Goal: Transaction & Acquisition: Purchase product/service

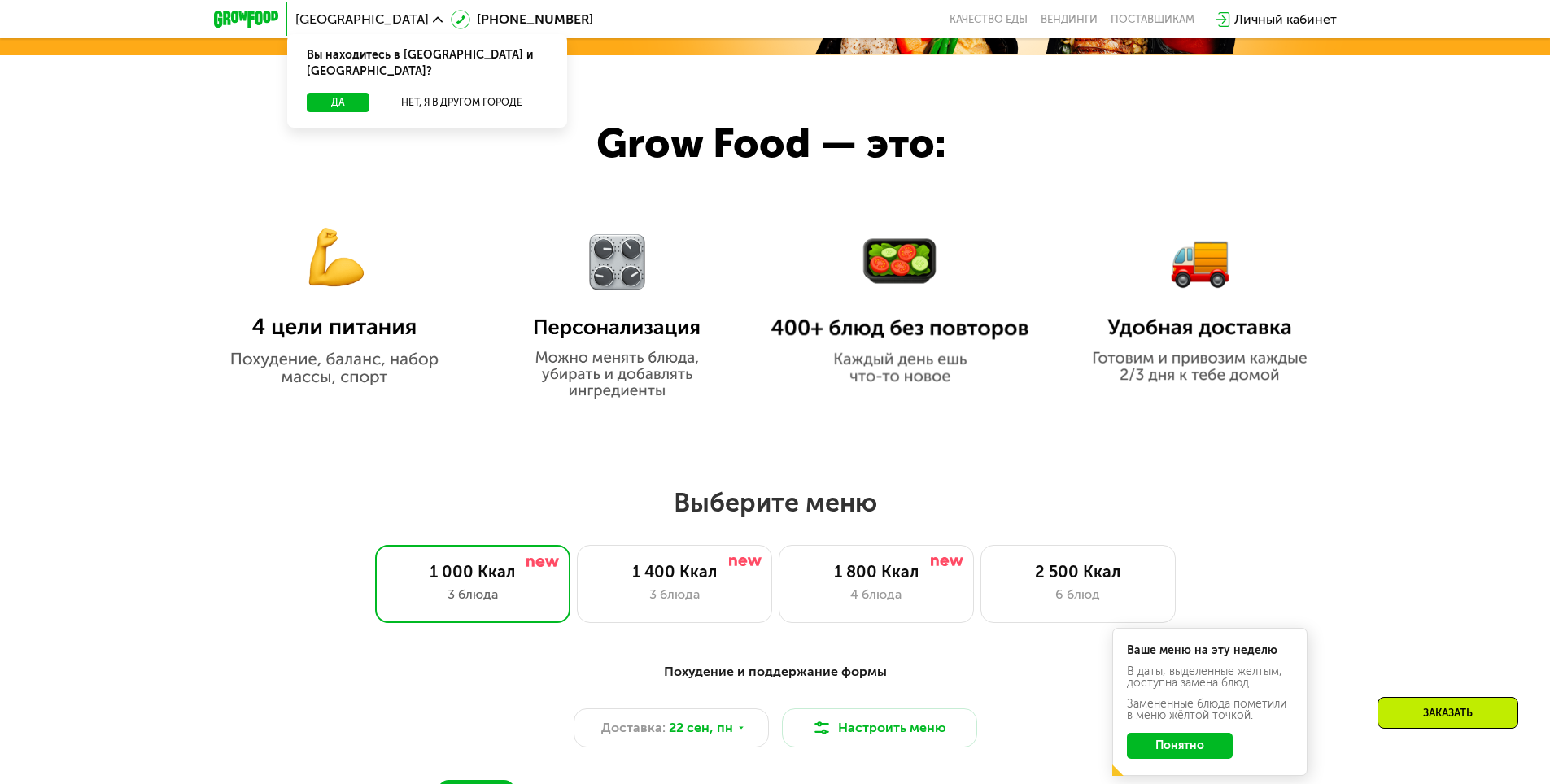
scroll to position [1057, 0]
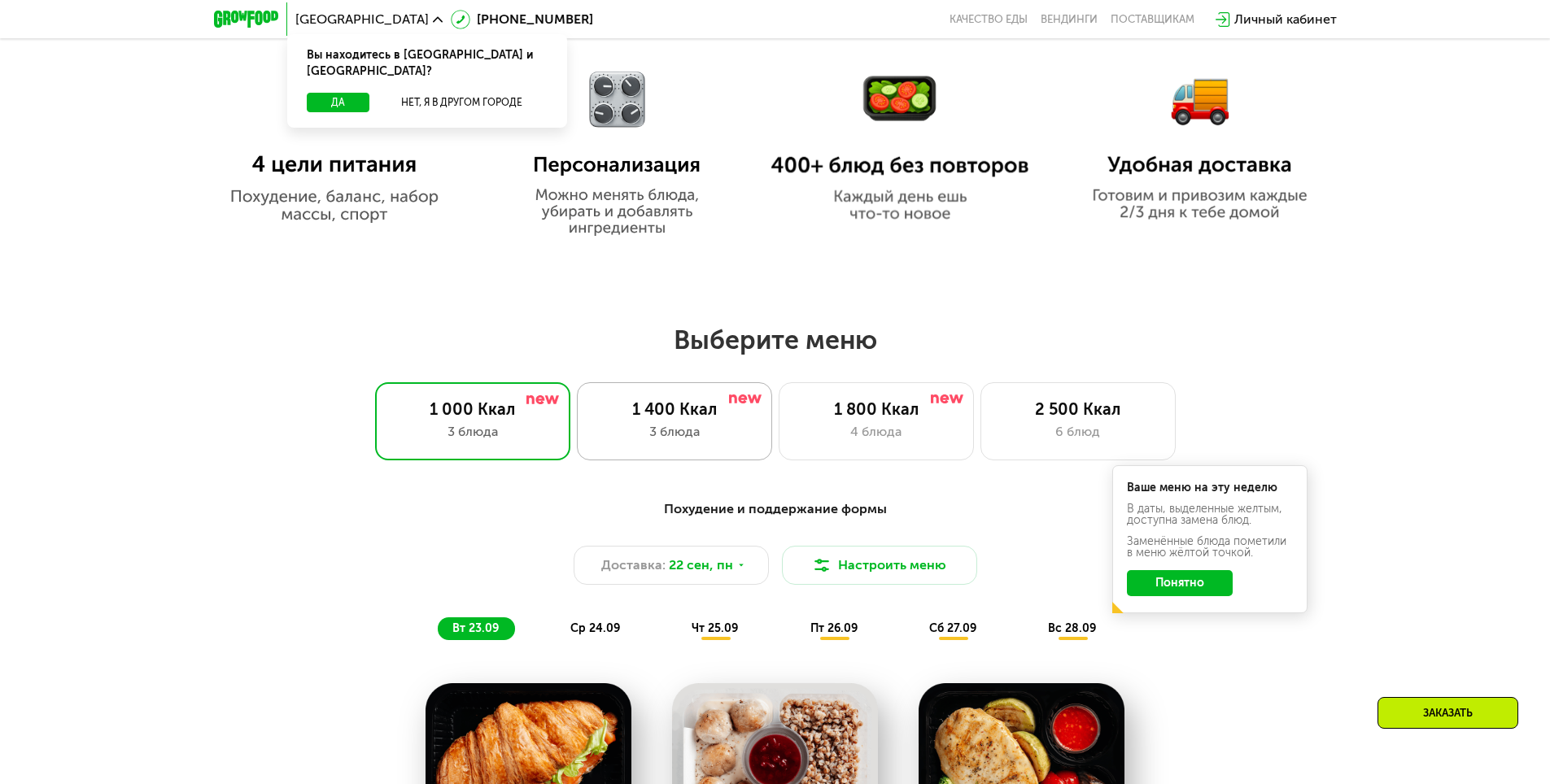
click at [669, 452] on div "1 400 Ккал 3 блюда" at bounding box center [674, 421] width 195 height 78
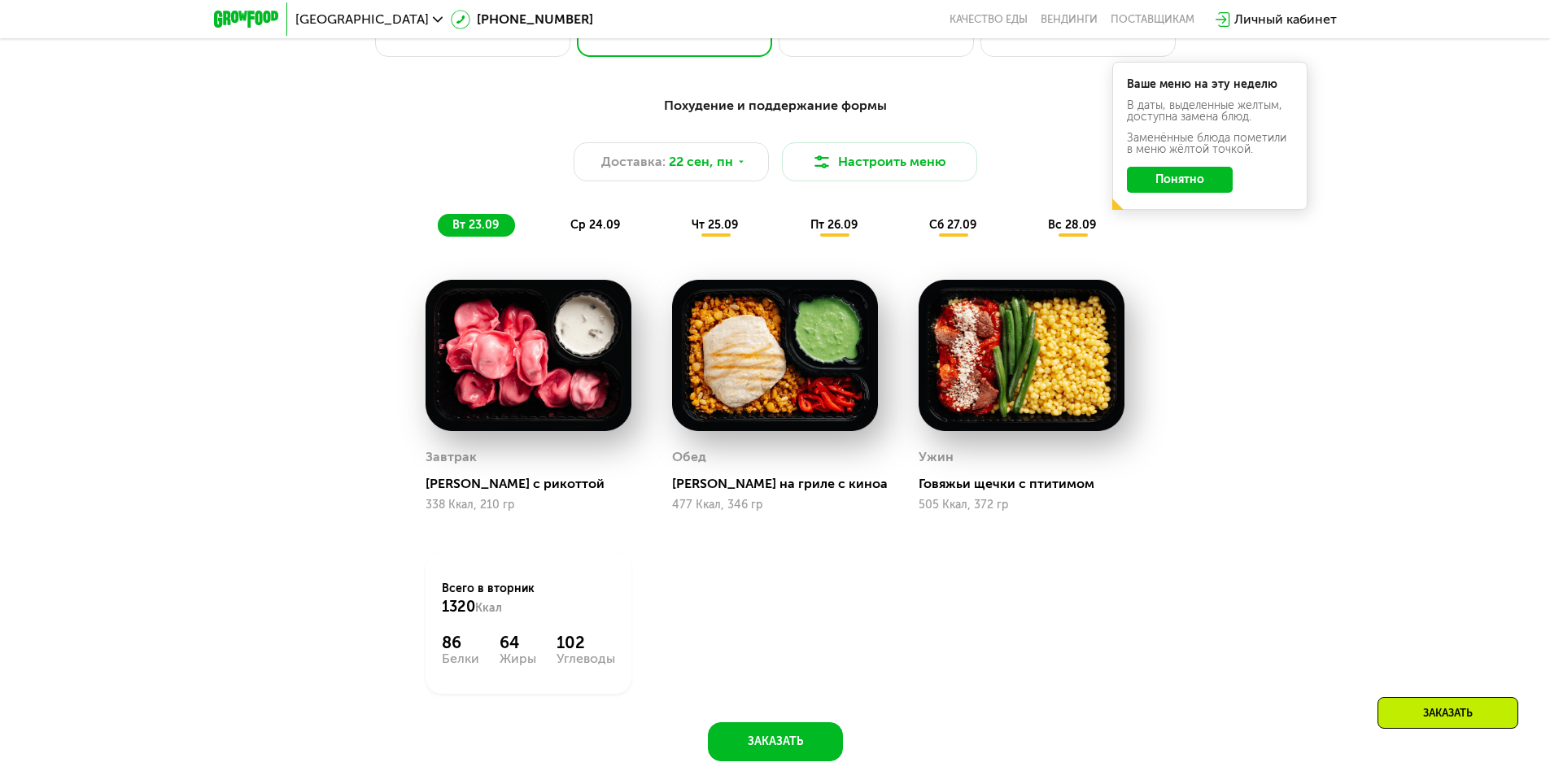
scroll to position [1301, 0]
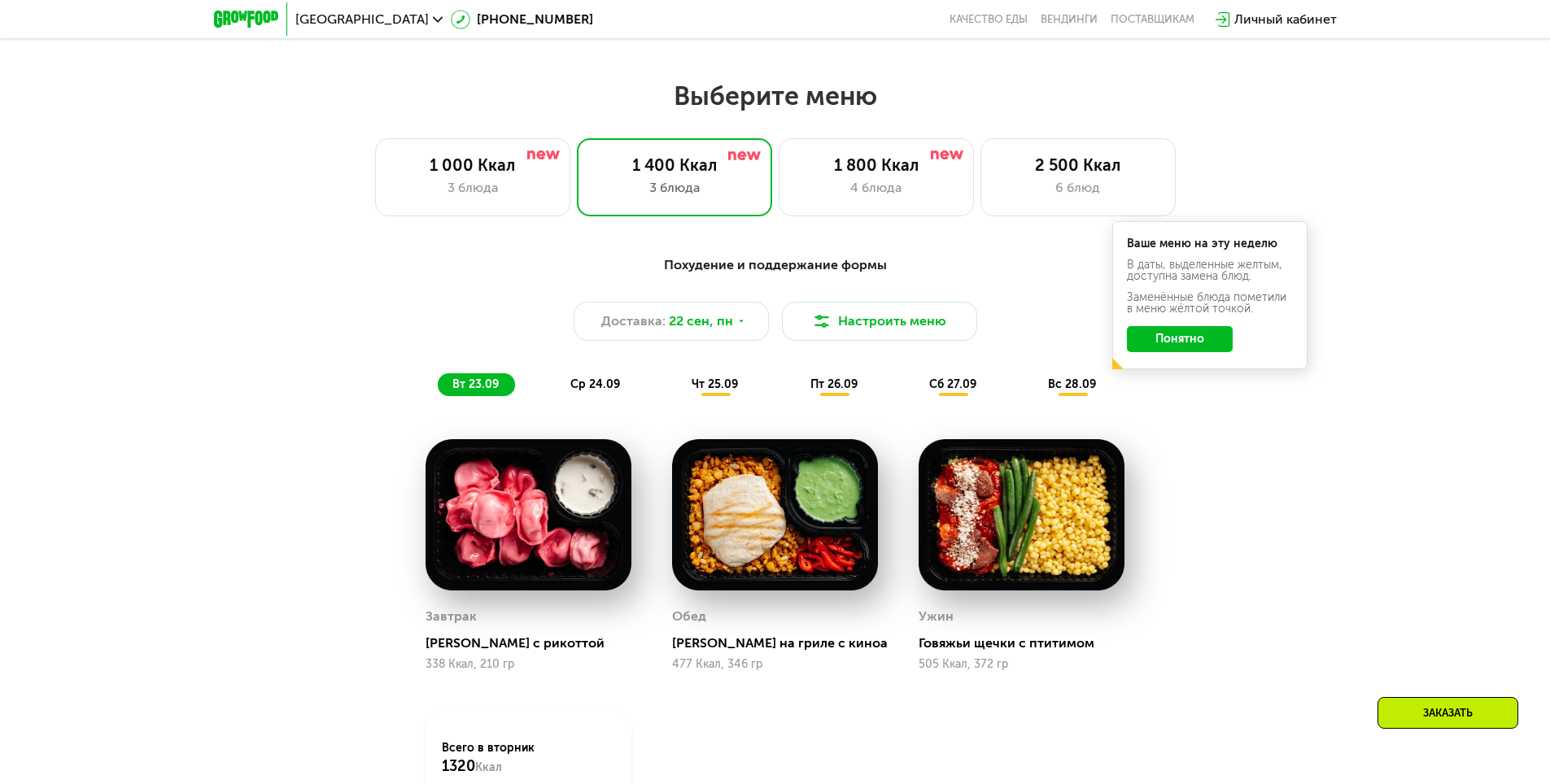
click at [1184, 343] on button "Понятно" at bounding box center [1179, 339] width 106 height 26
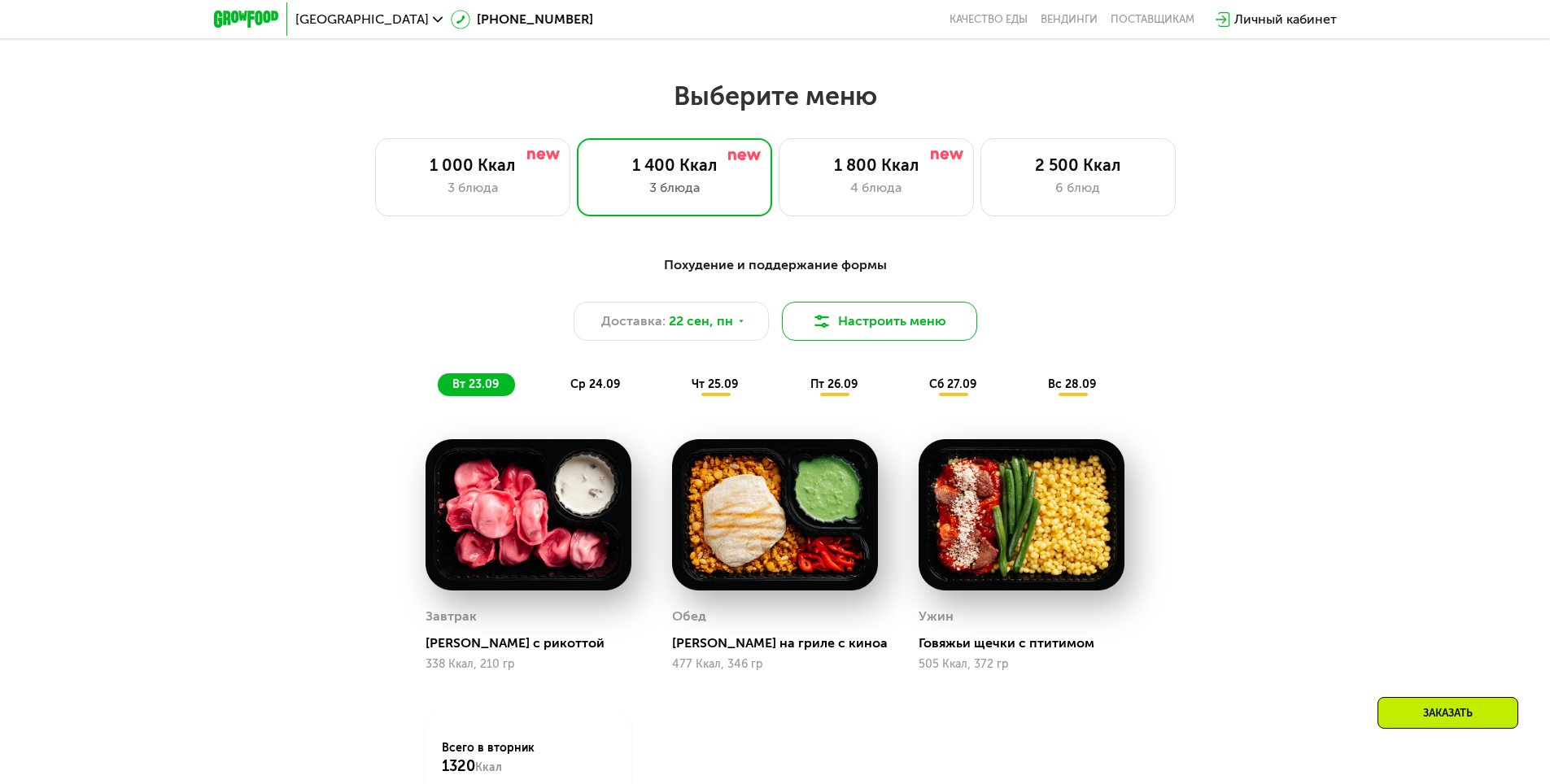
click at [906, 327] on button "Настроить меню" at bounding box center [879, 321] width 195 height 39
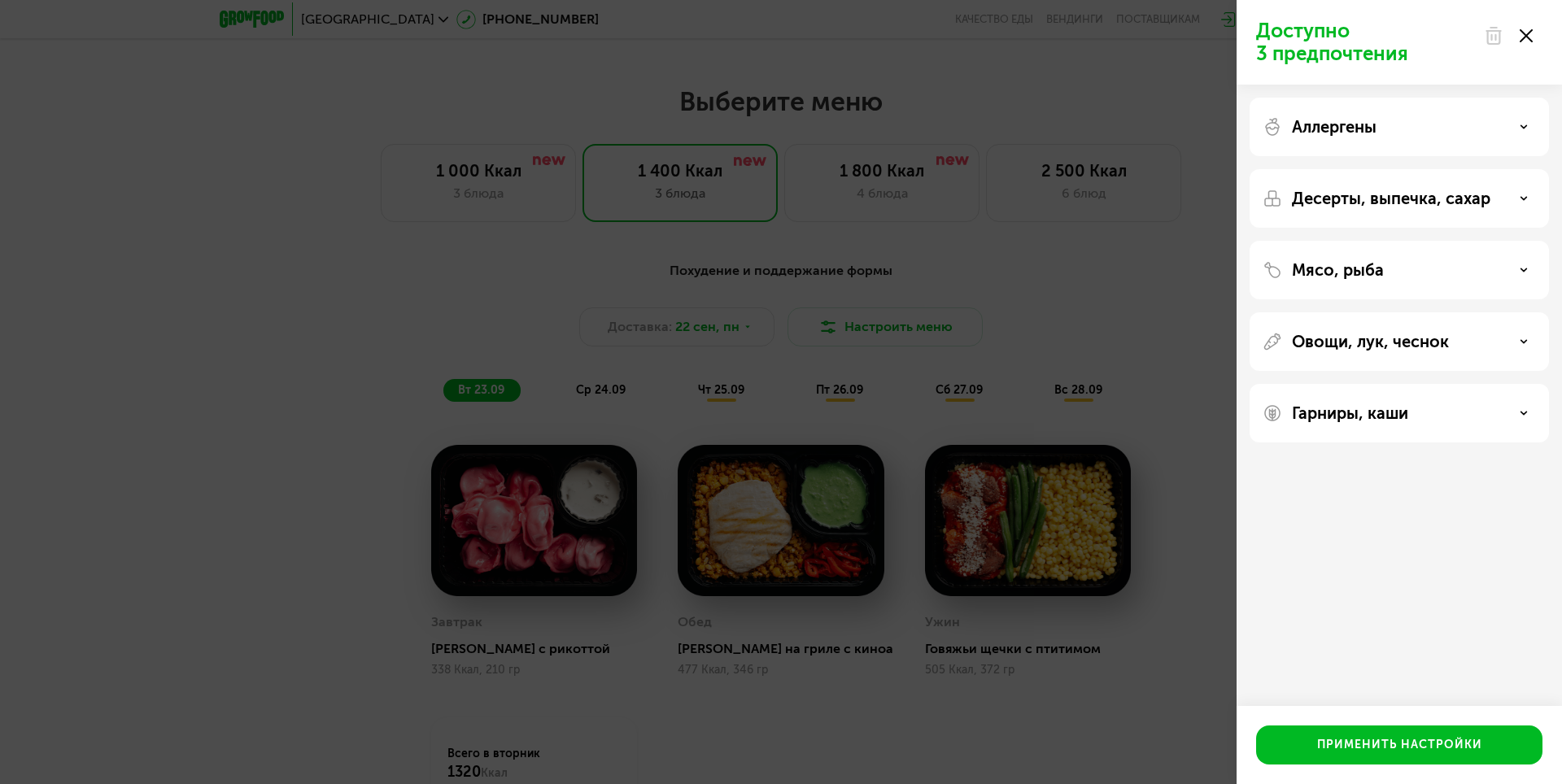
click at [1529, 268] on div "Мясо, рыба" at bounding box center [1399, 270] width 274 height 20
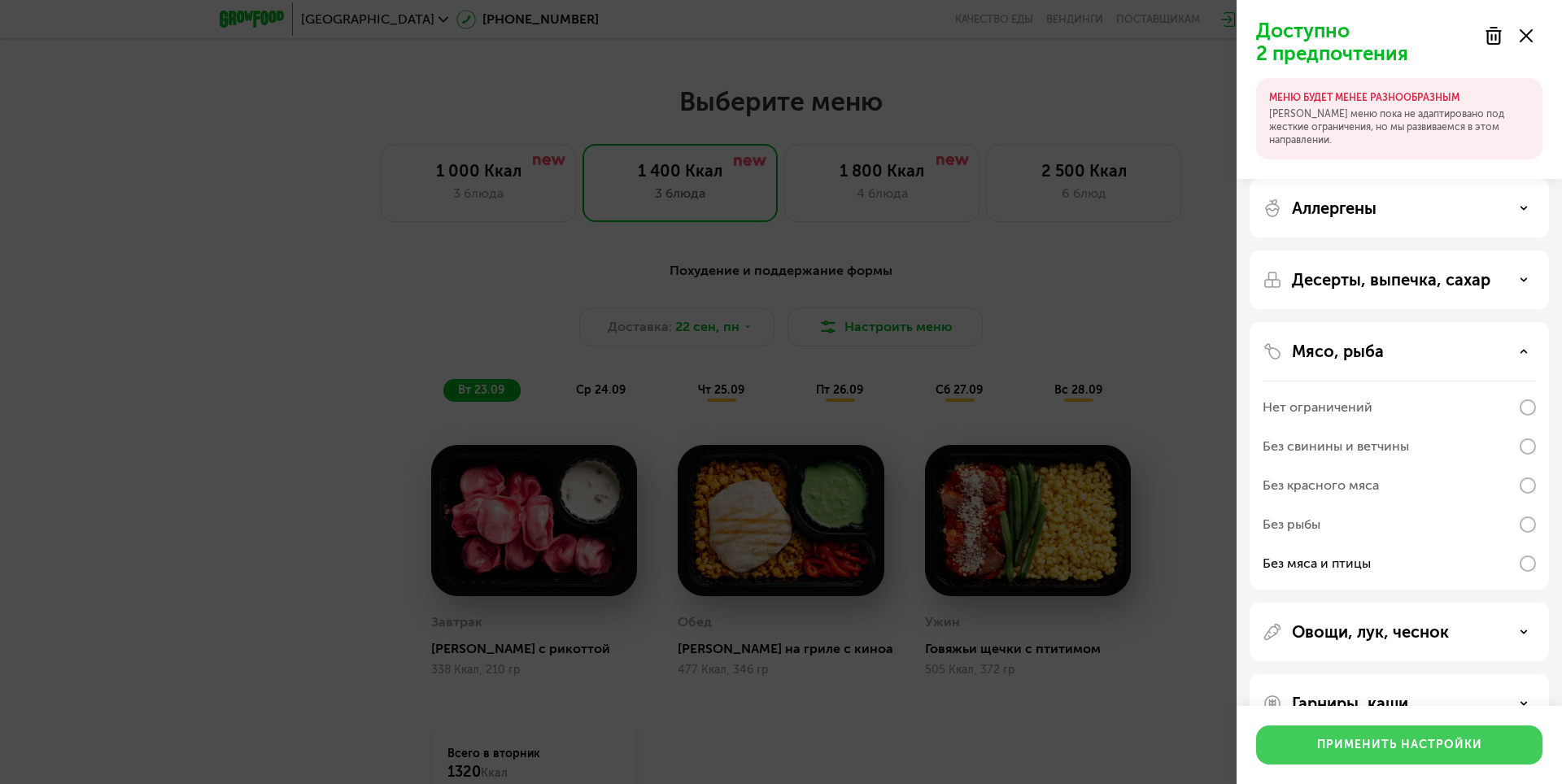
click at [1384, 751] on div "Применить настройки" at bounding box center [1399, 744] width 165 height 16
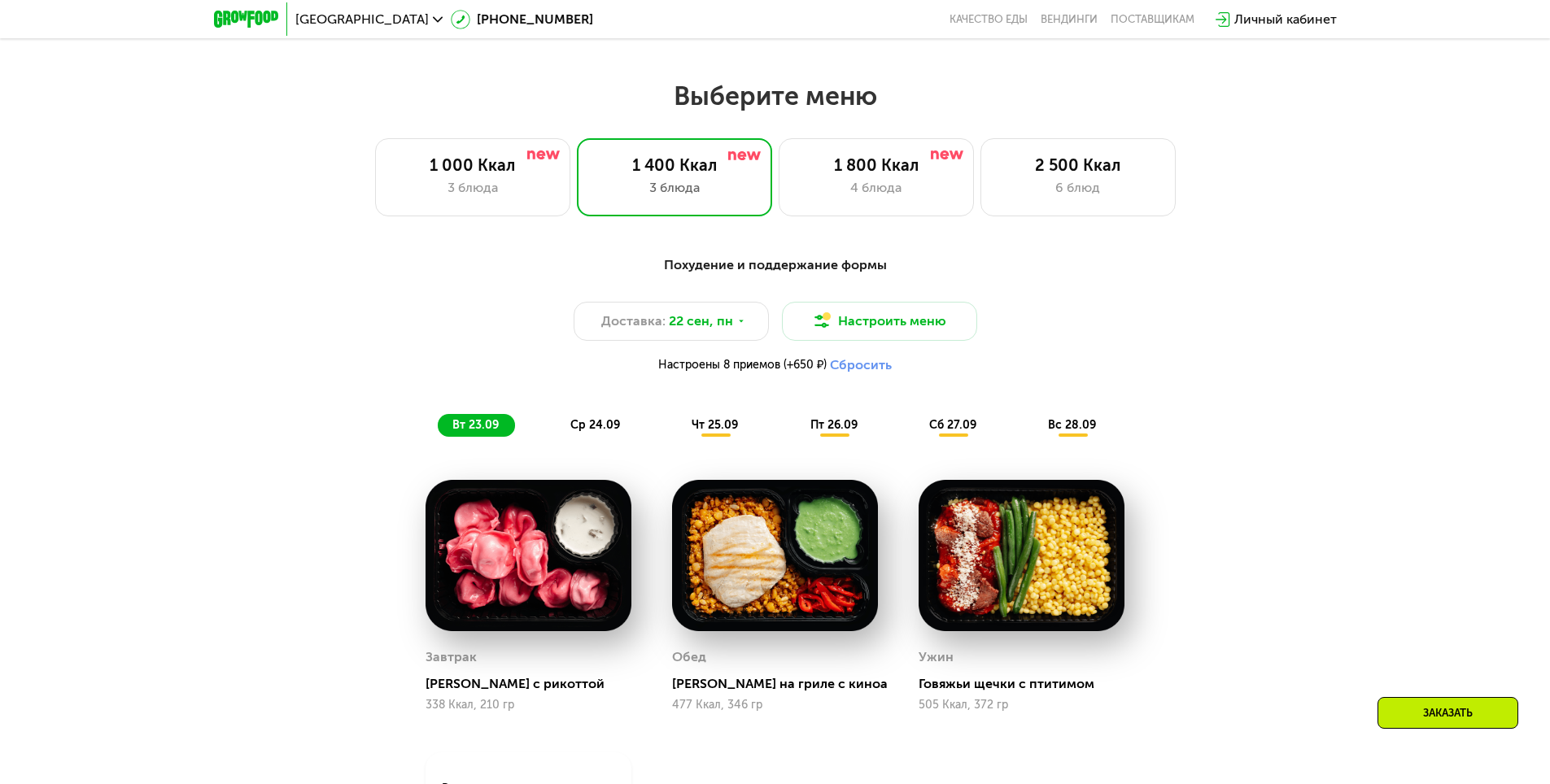
click at [855, 369] on button "Сбросить" at bounding box center [861, 364] width 62 height 16
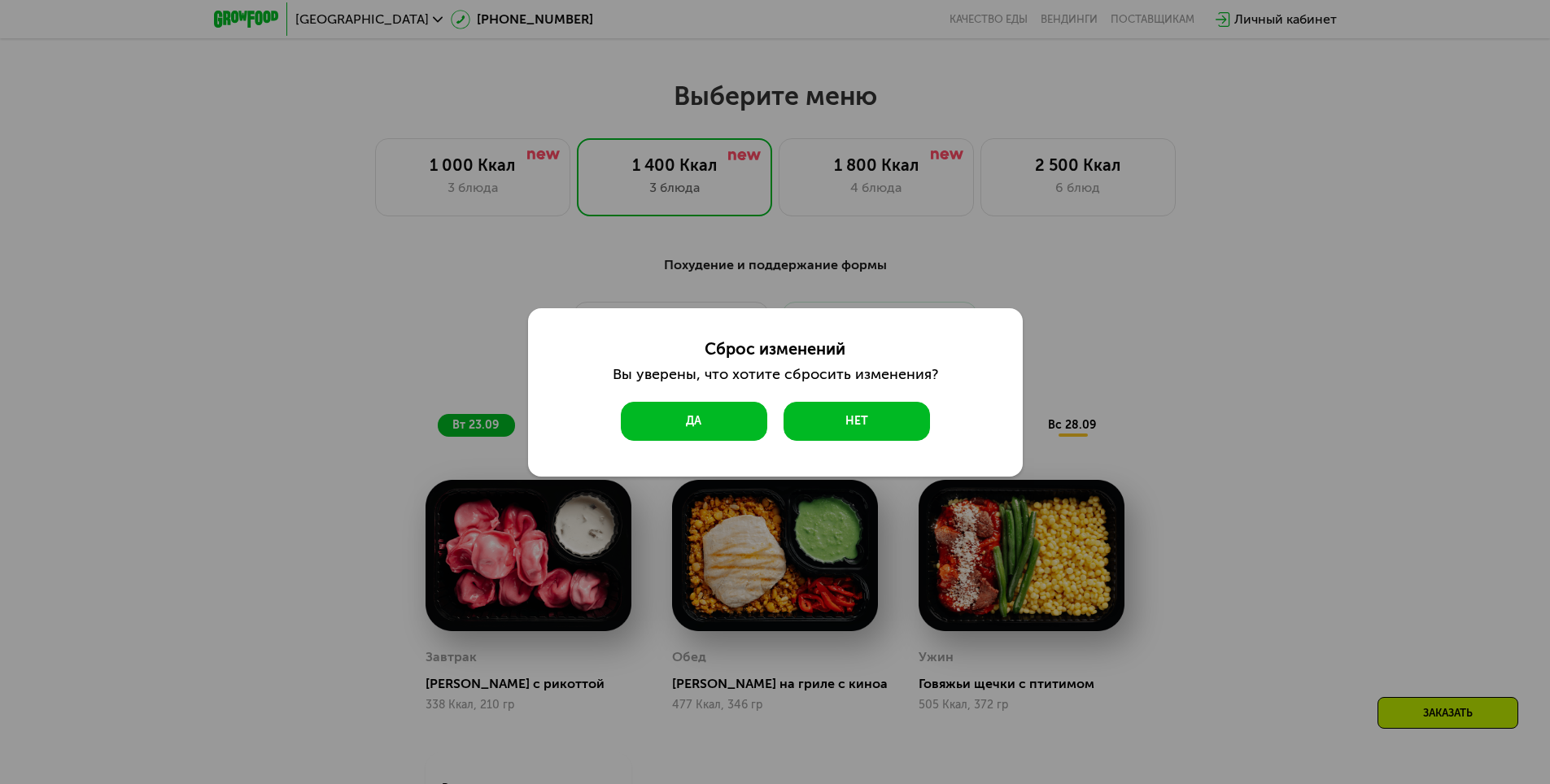
click at [690, 416] on button "Да" at bounding box center [694, 421] width 147 height 39
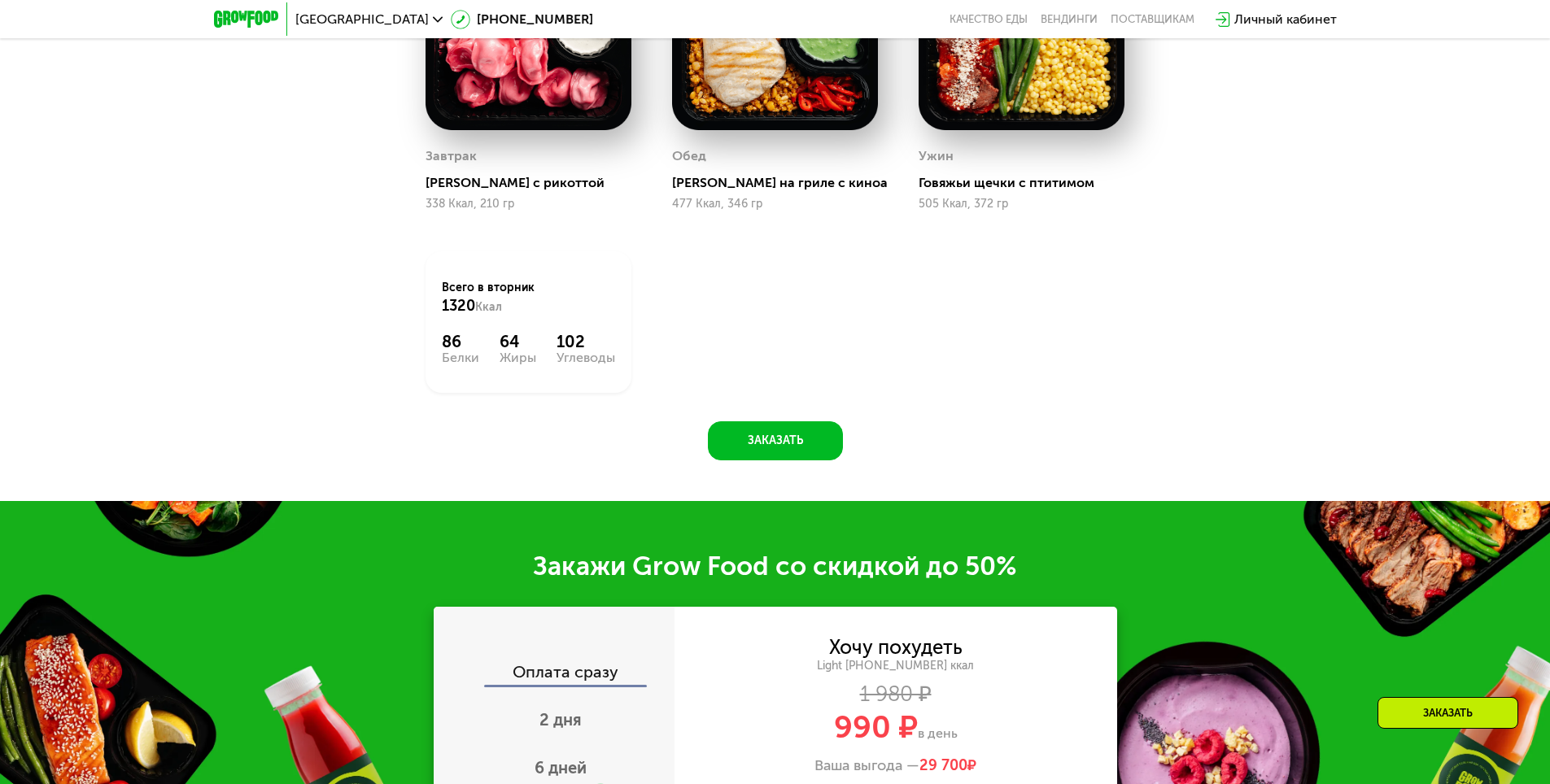
scroll to position [1870, 0]
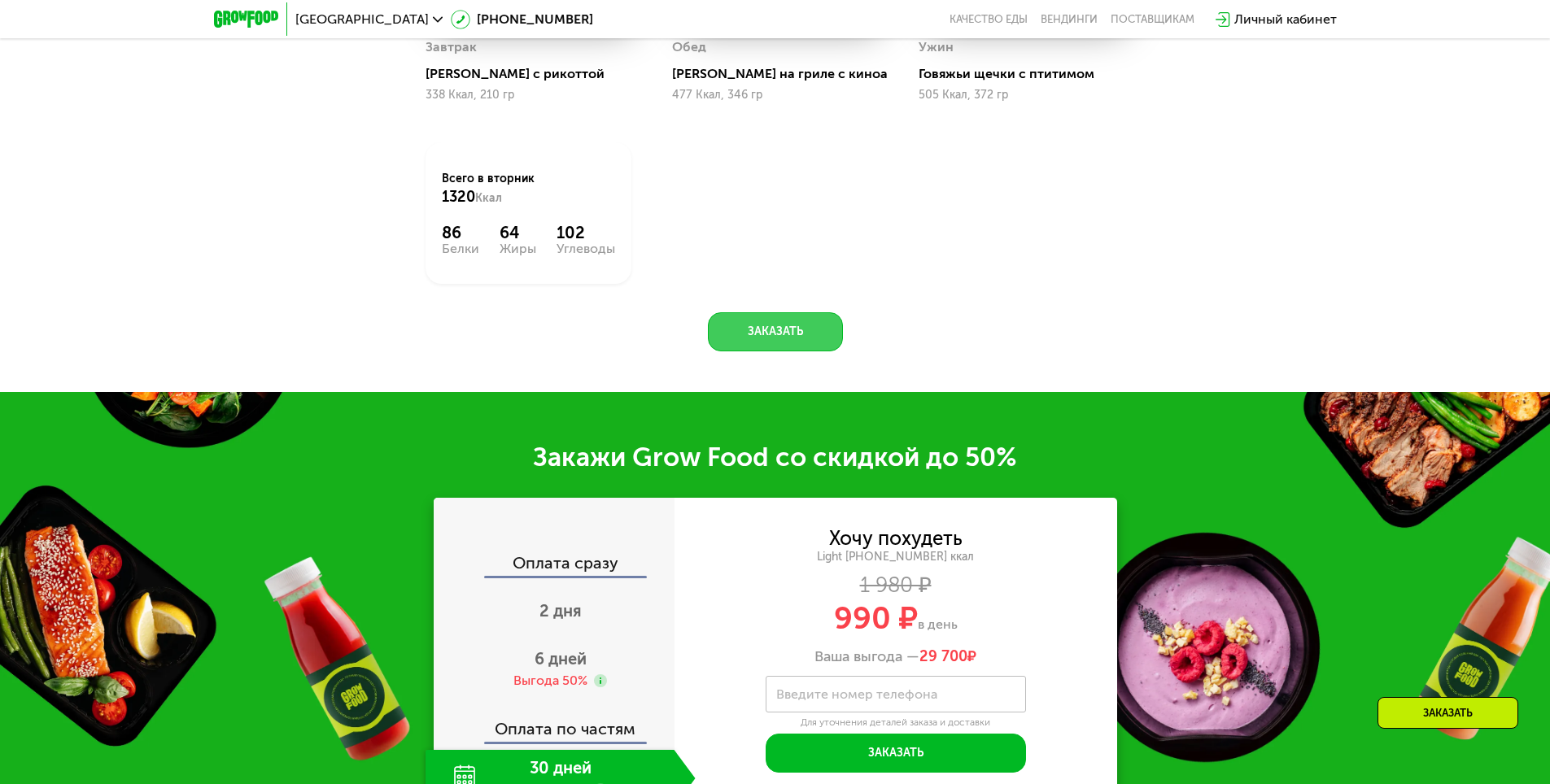
click at [775, 337] on button "Заказать" at bounding box center [775, 332] width 135 height 39
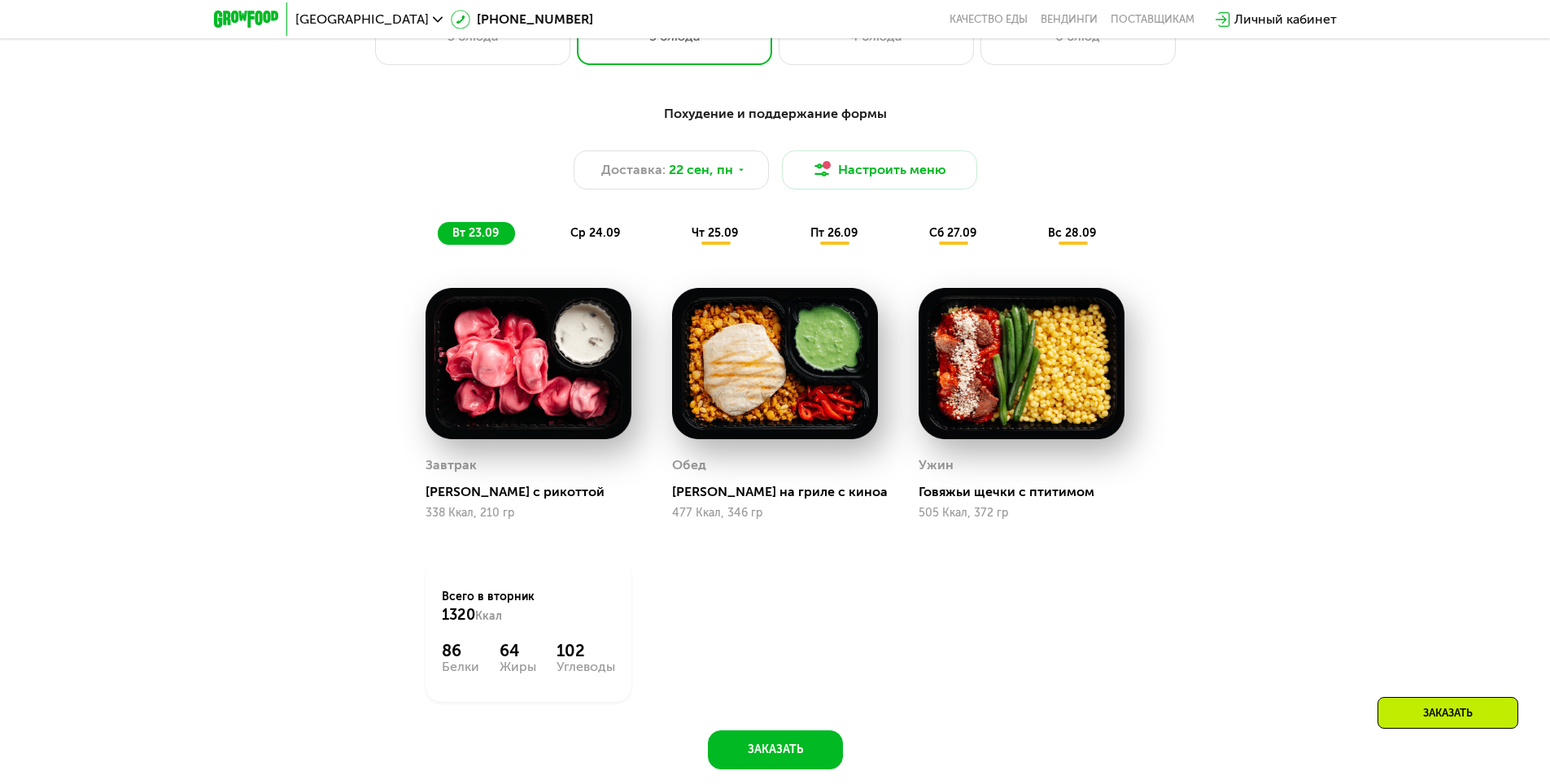
scroll to position [1292, 0]
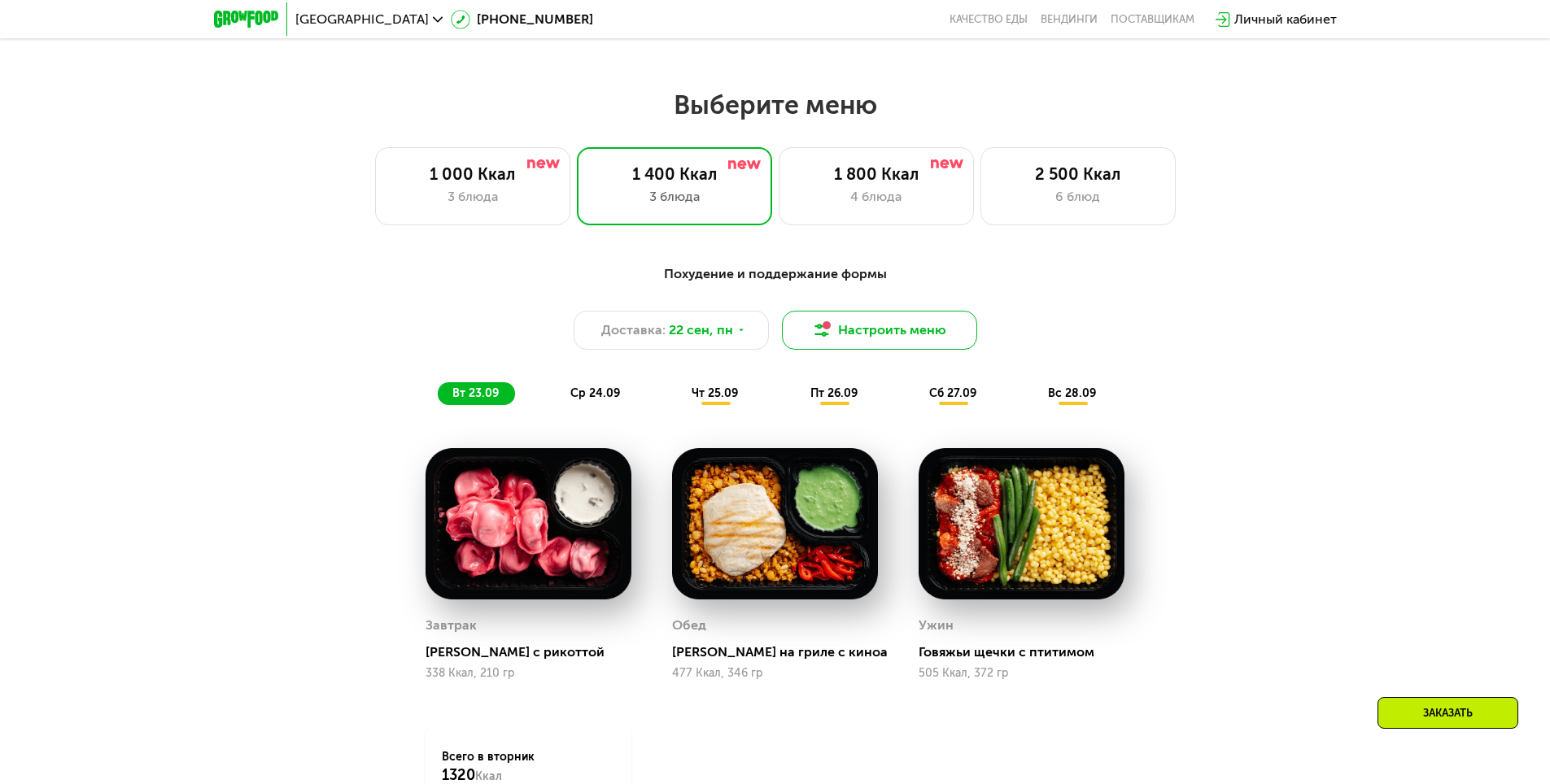
click at [881, 343] on button "Настроить меню" at bounding box center [879, 330] width 195 height 39
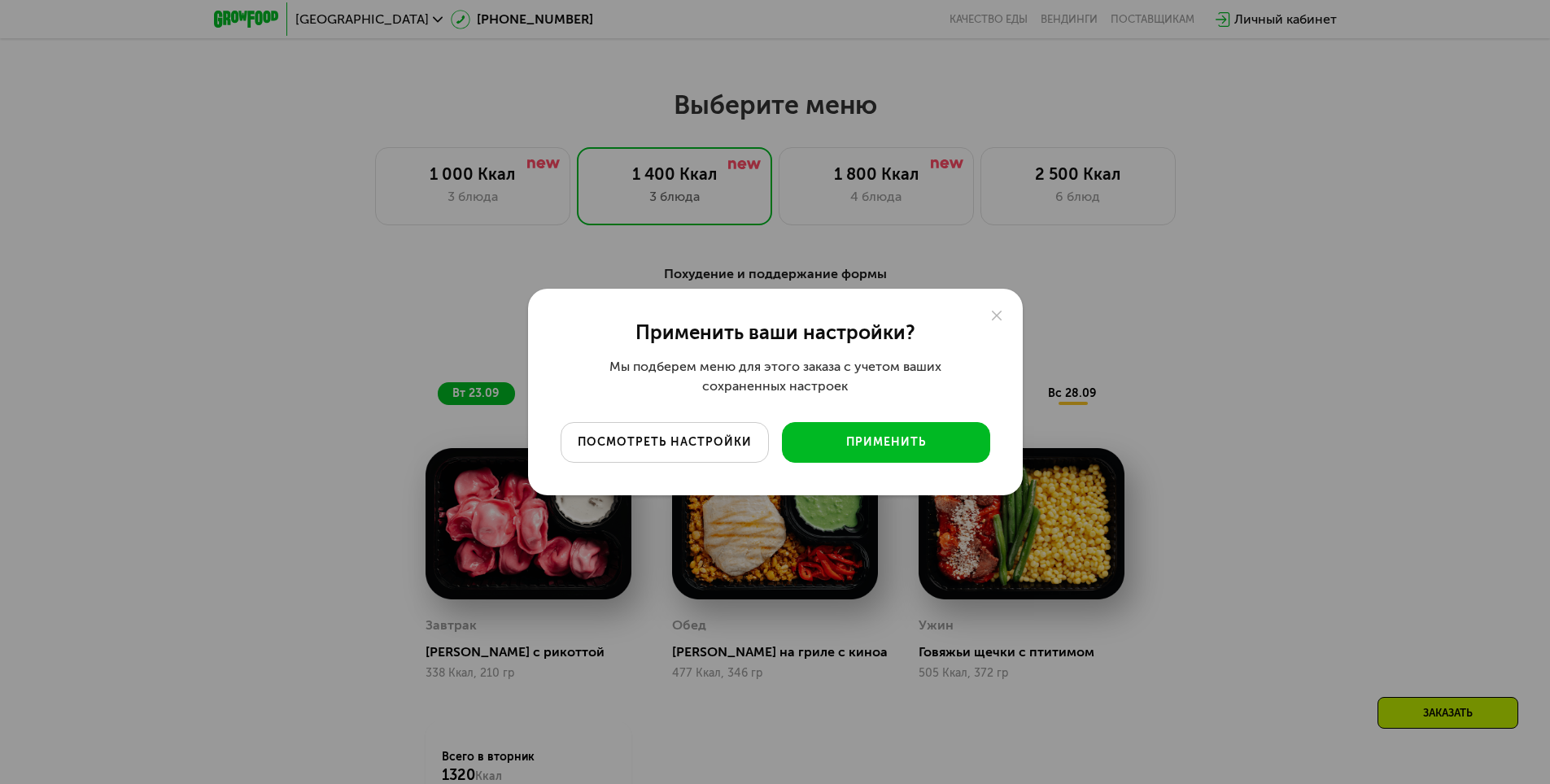
click at [674, 449] on div "посмотреть настройки" at bounding box center [664, 441] width 184 height 16
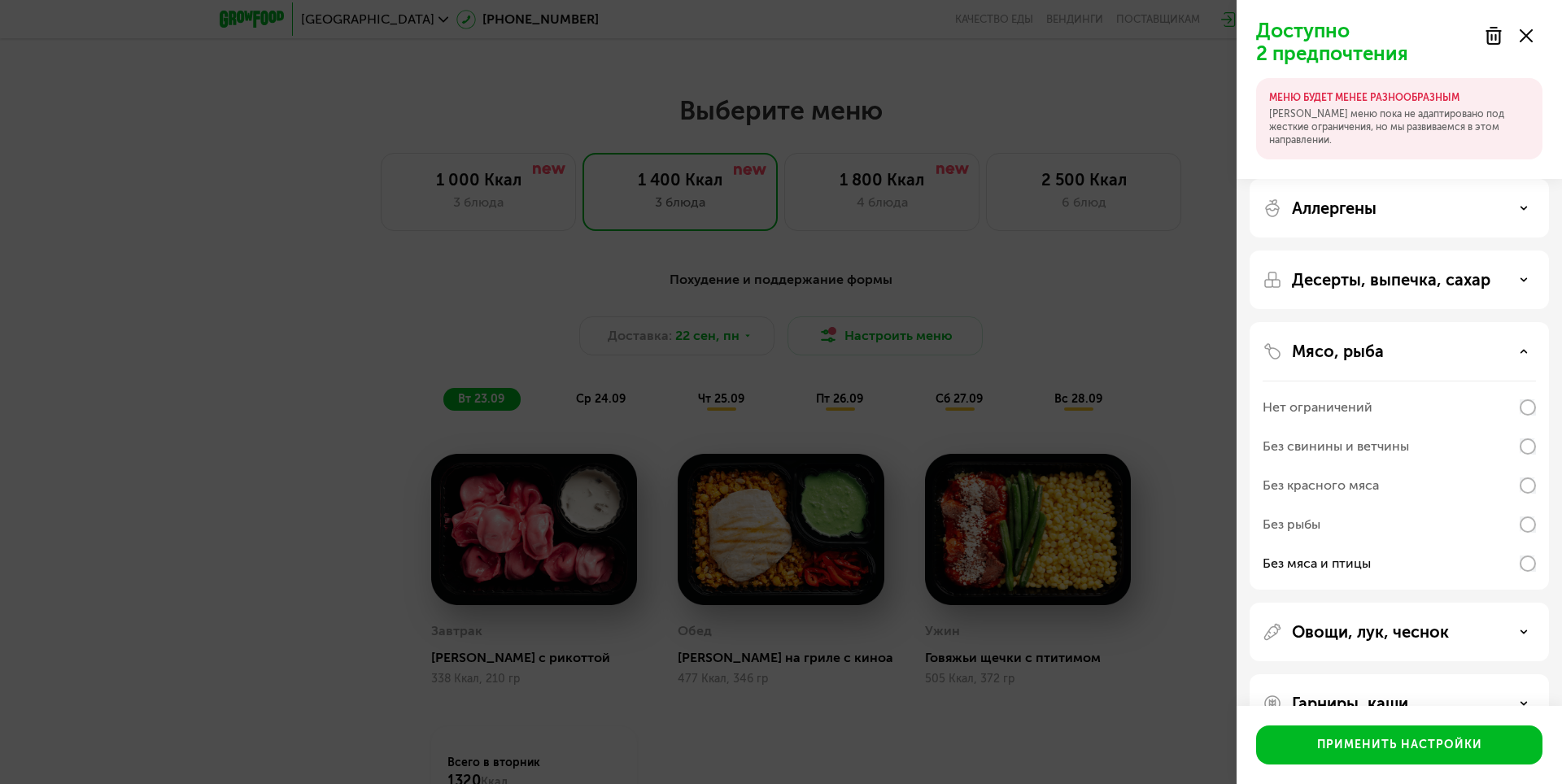
click at [1514, 281] on div "Десерты, выпечка, сахар" at bounding box center [1399, 279] width 274 height 20
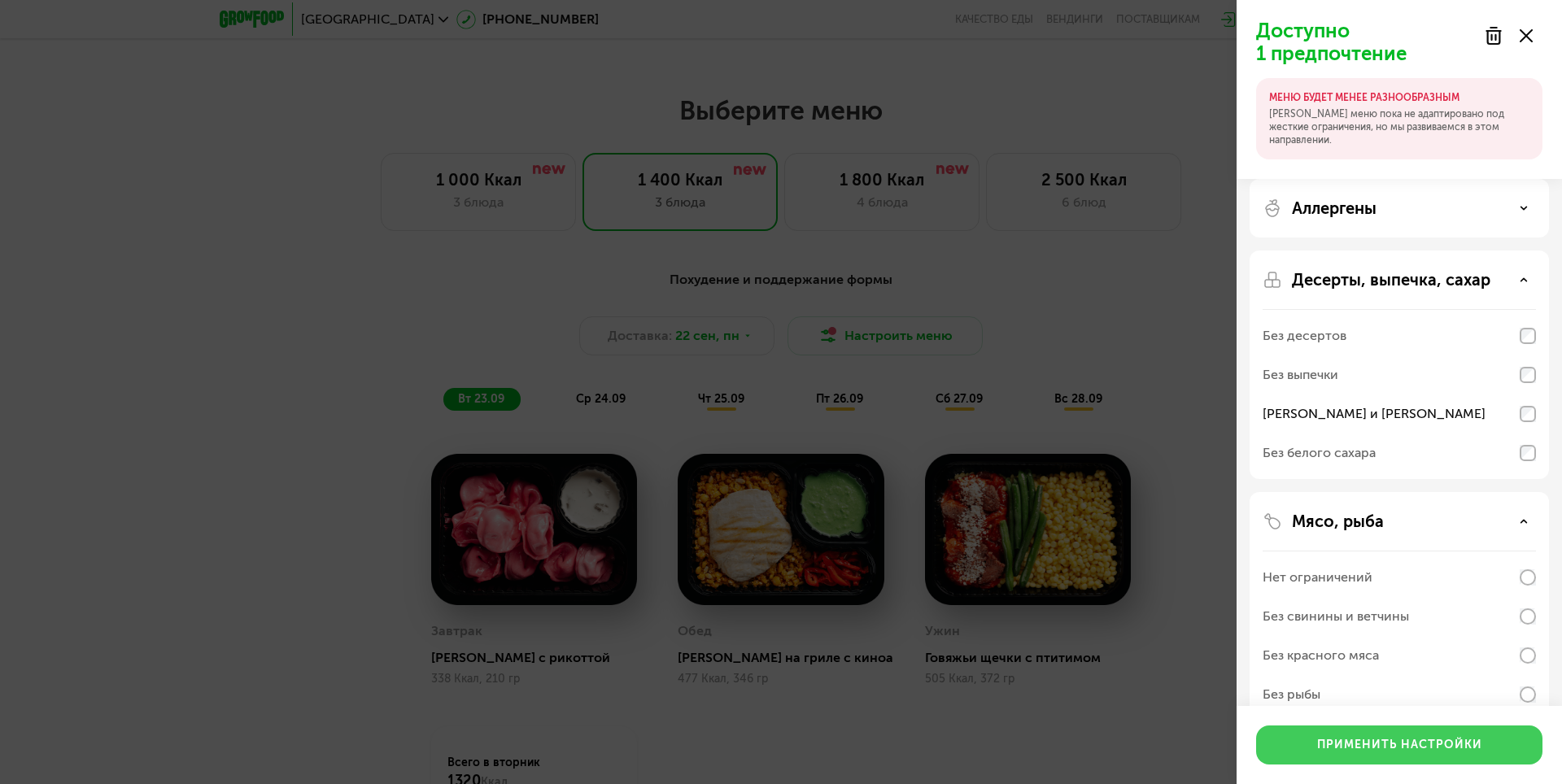
click at [1376, 749] on div "Применить настройки" at bounding box center [1399, 744] width 165 height 16
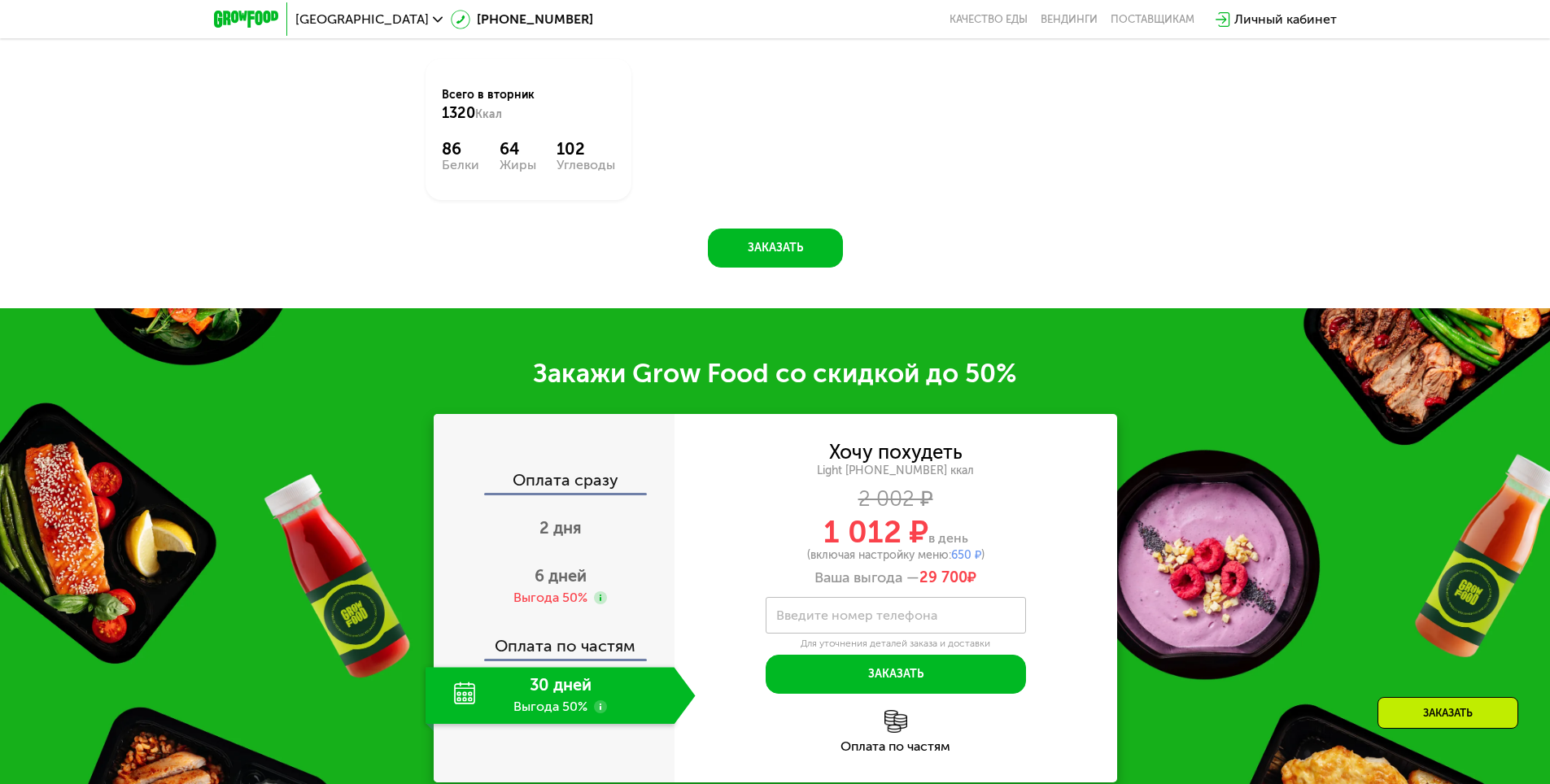
scroll to position [2023, 0]
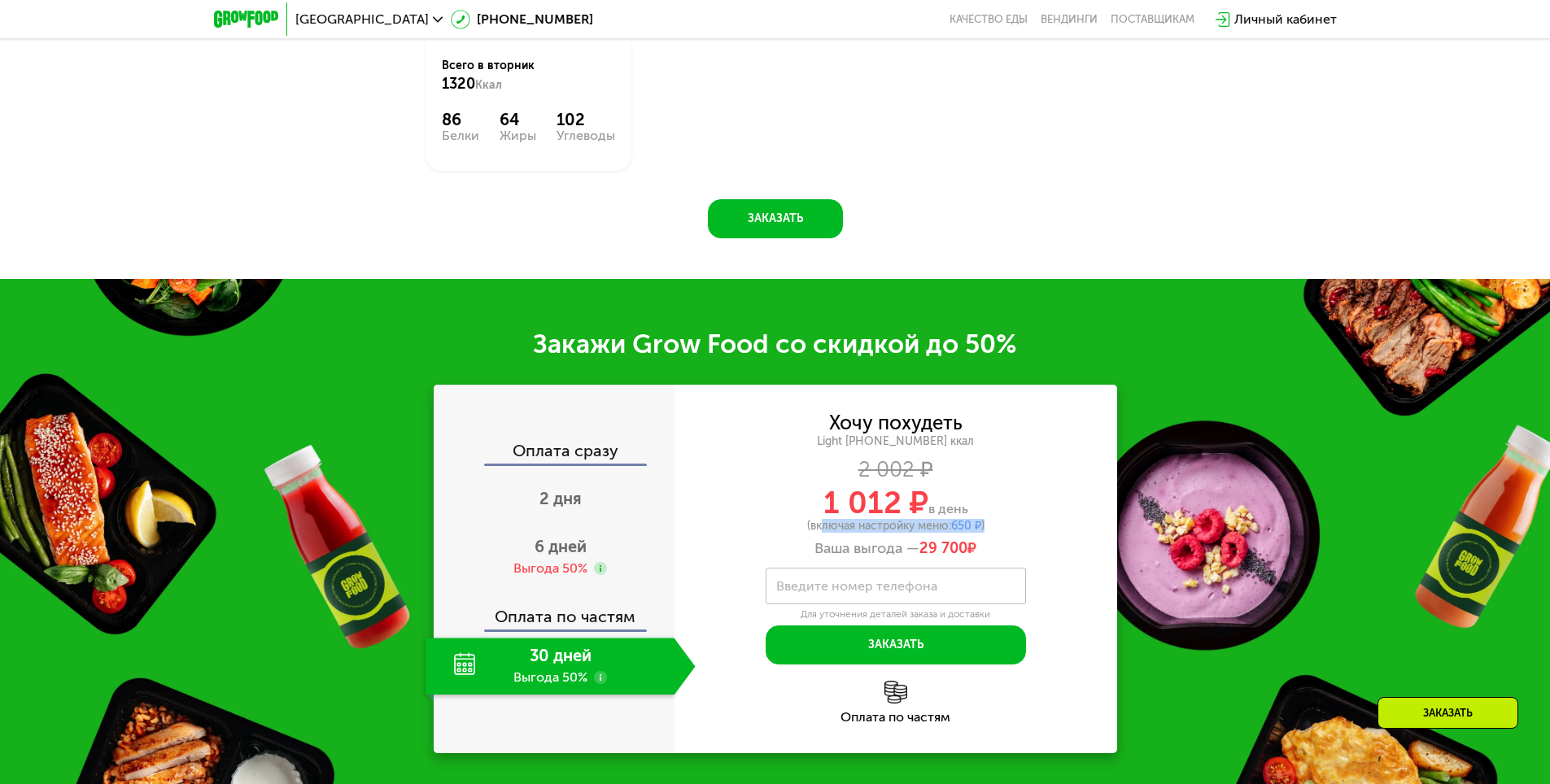
drag, startPoint x: 813, startPoint y: 530, endPoint x: 995, endPoint y: 530, distance: 182.0
click at [995, 530] on div "(включая настройку меню: 650 ₽ )" at bounding box center [895, 526] width 443 height 11
click at [724, 672] on div "Хочу похудеть Light [PHONE_NUMBER] ккал 2 002 ₽ 1 012 ₽ в день (включая настрой…" at bounding box center [895, 568] width 443 height 369
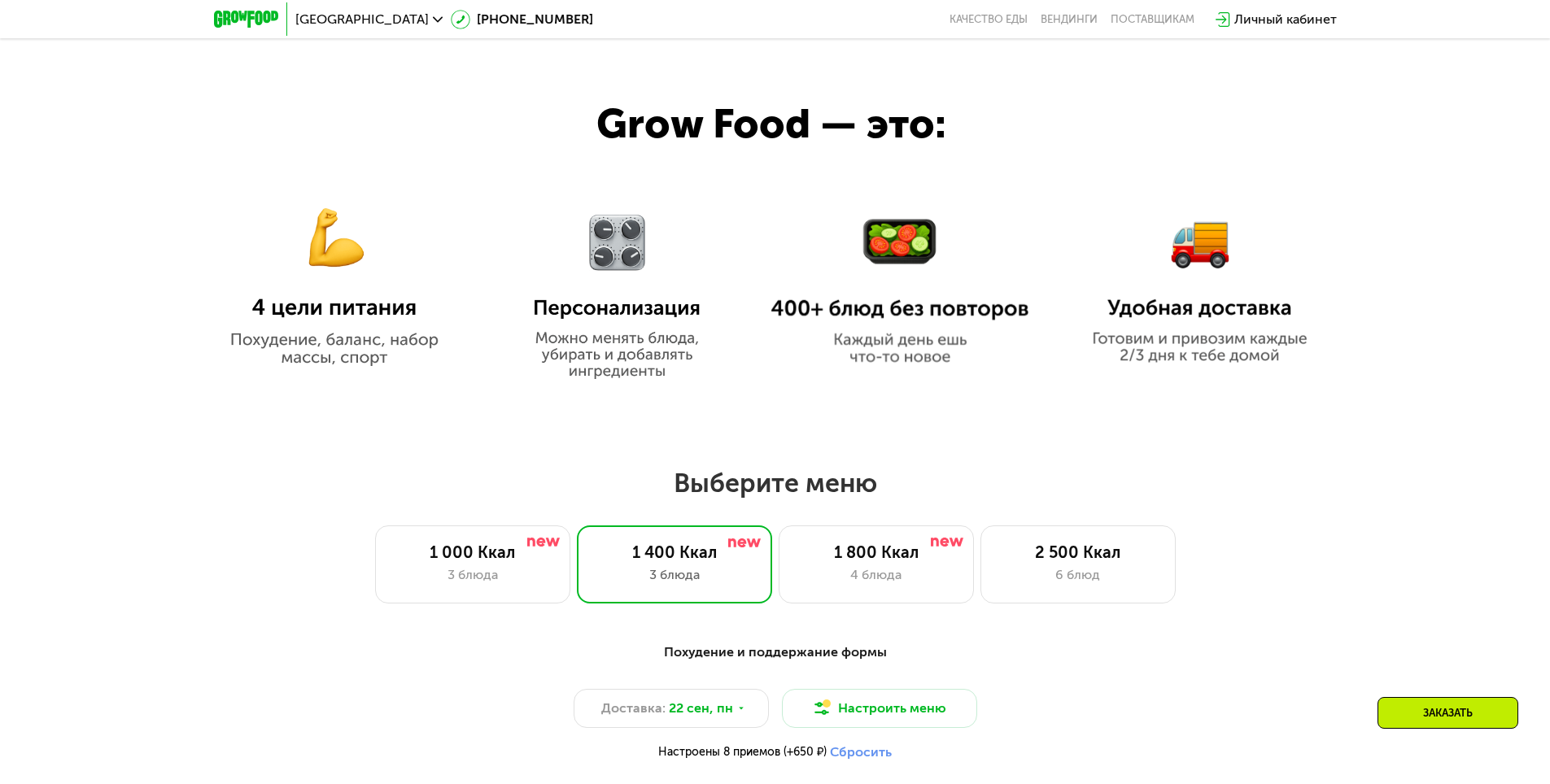
scroll to position [886, 0]
